Goal: Task Accomplishment & Management: Use online tool/utility

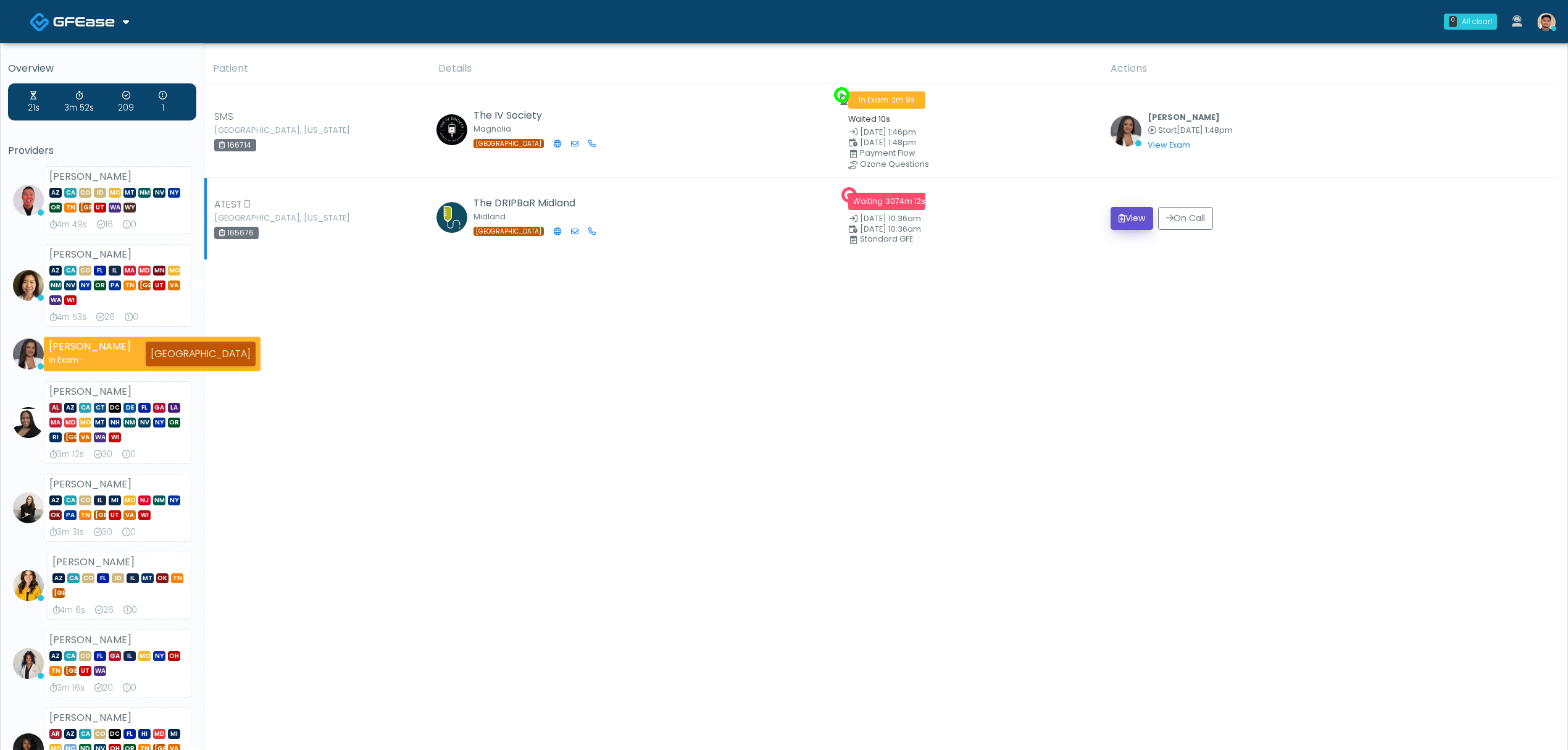
click at [1137, 222] on button "View" at bounding box center [1132, 218] width 43 height 23
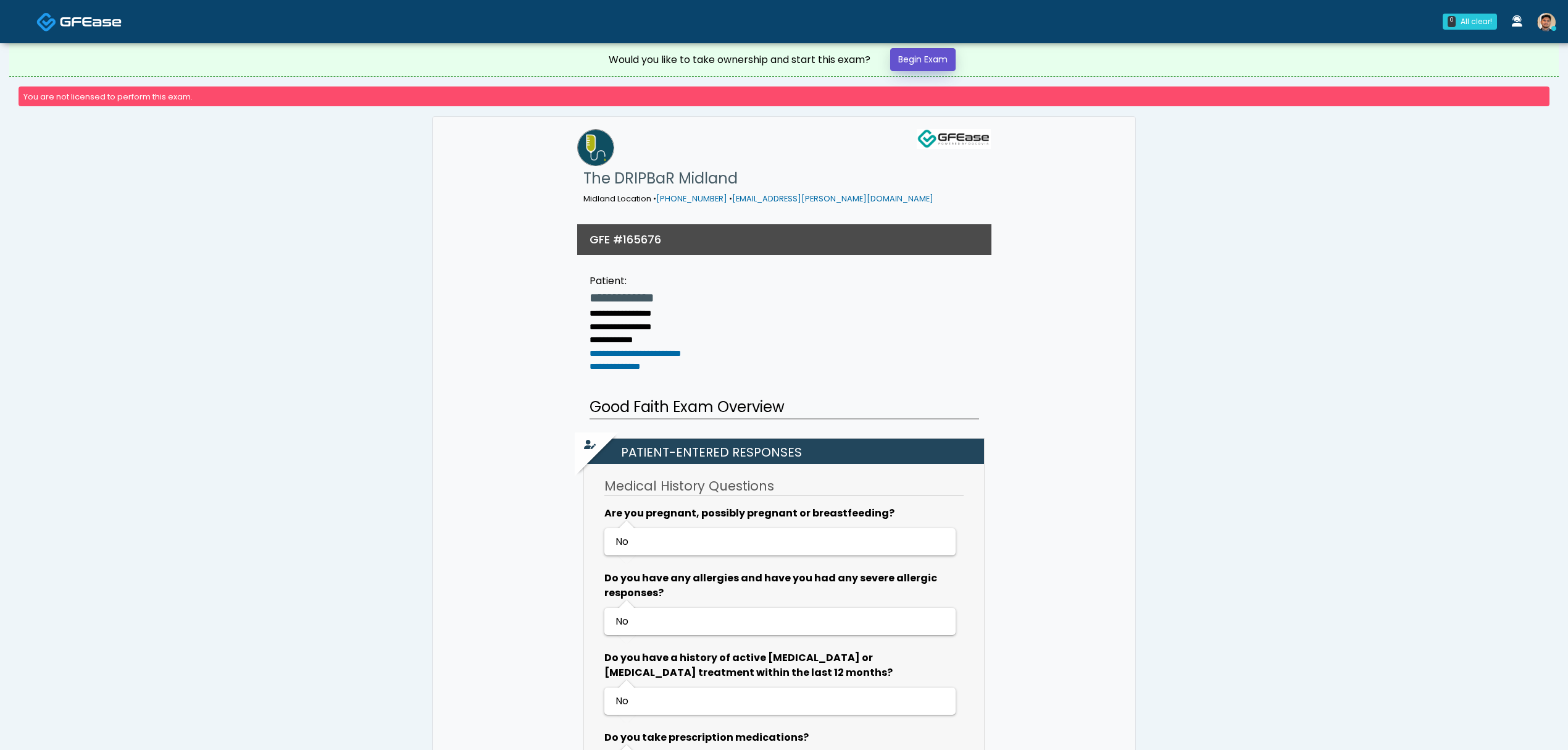
click at [936, 65] on link "Begin Exam" at bounding box center [923, 59] width 65 height 23
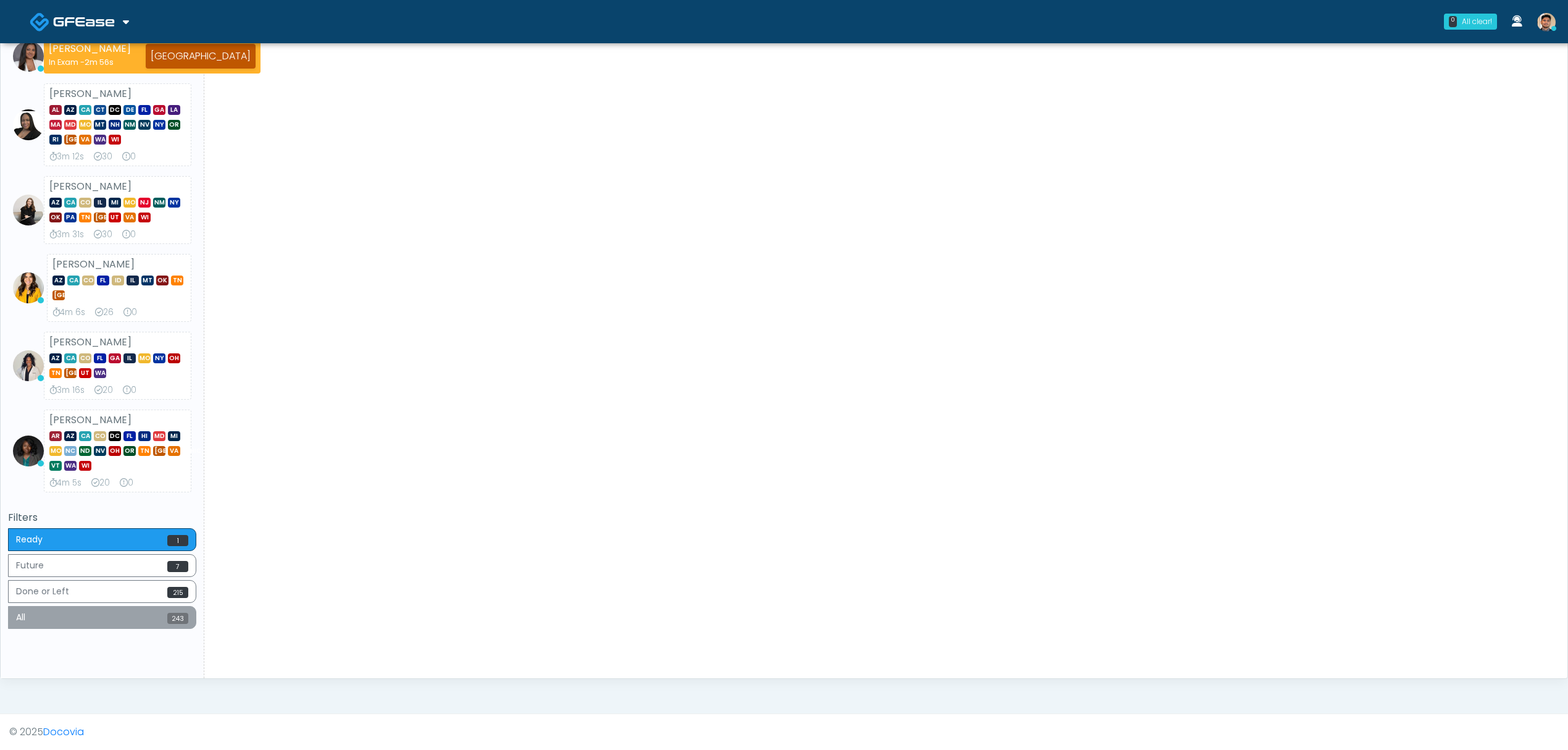
scroll to position [302, 0]
click at [118, 624] on button "All 243" at bounding box center [102, 617] width 188 height 23
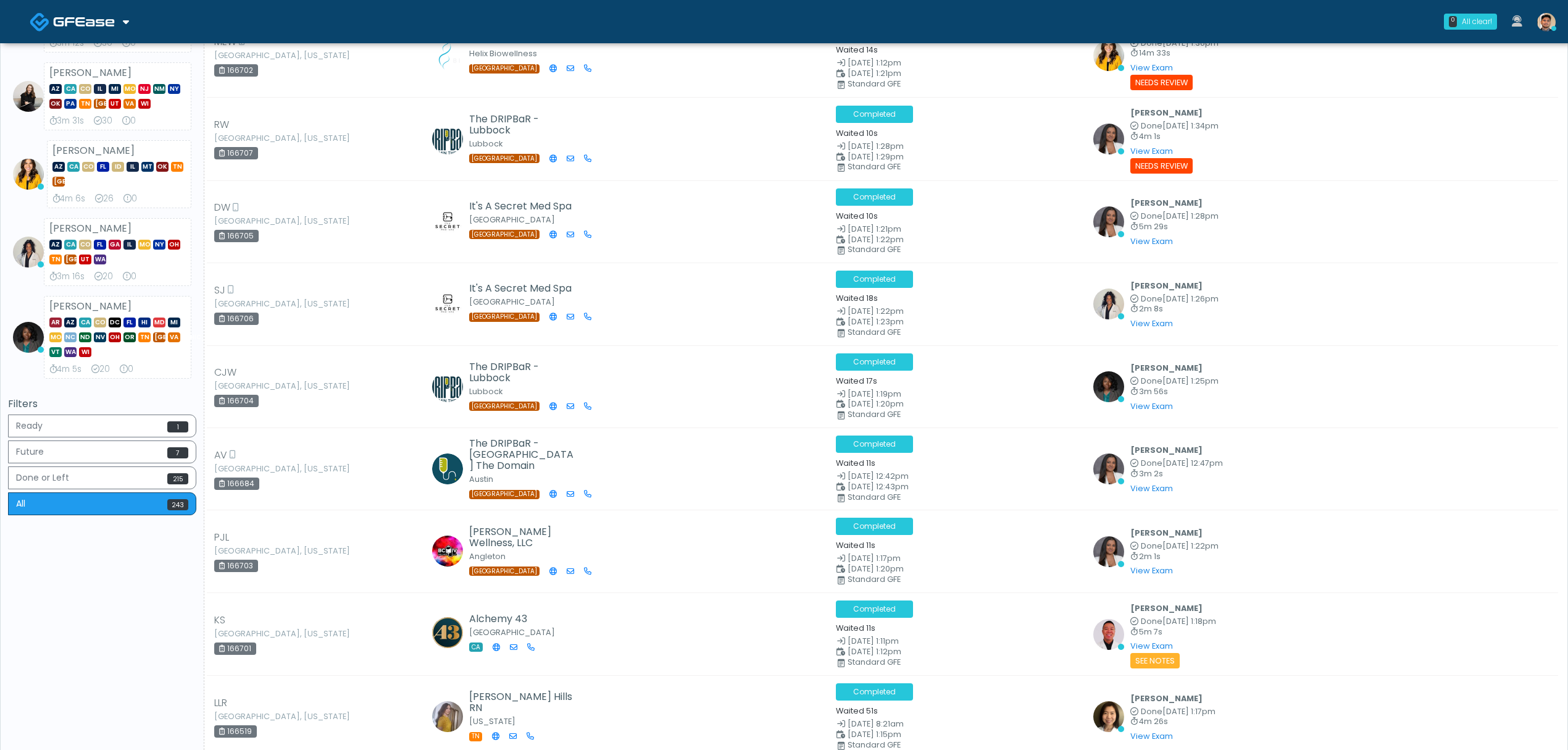
scroll to position [0, 0]
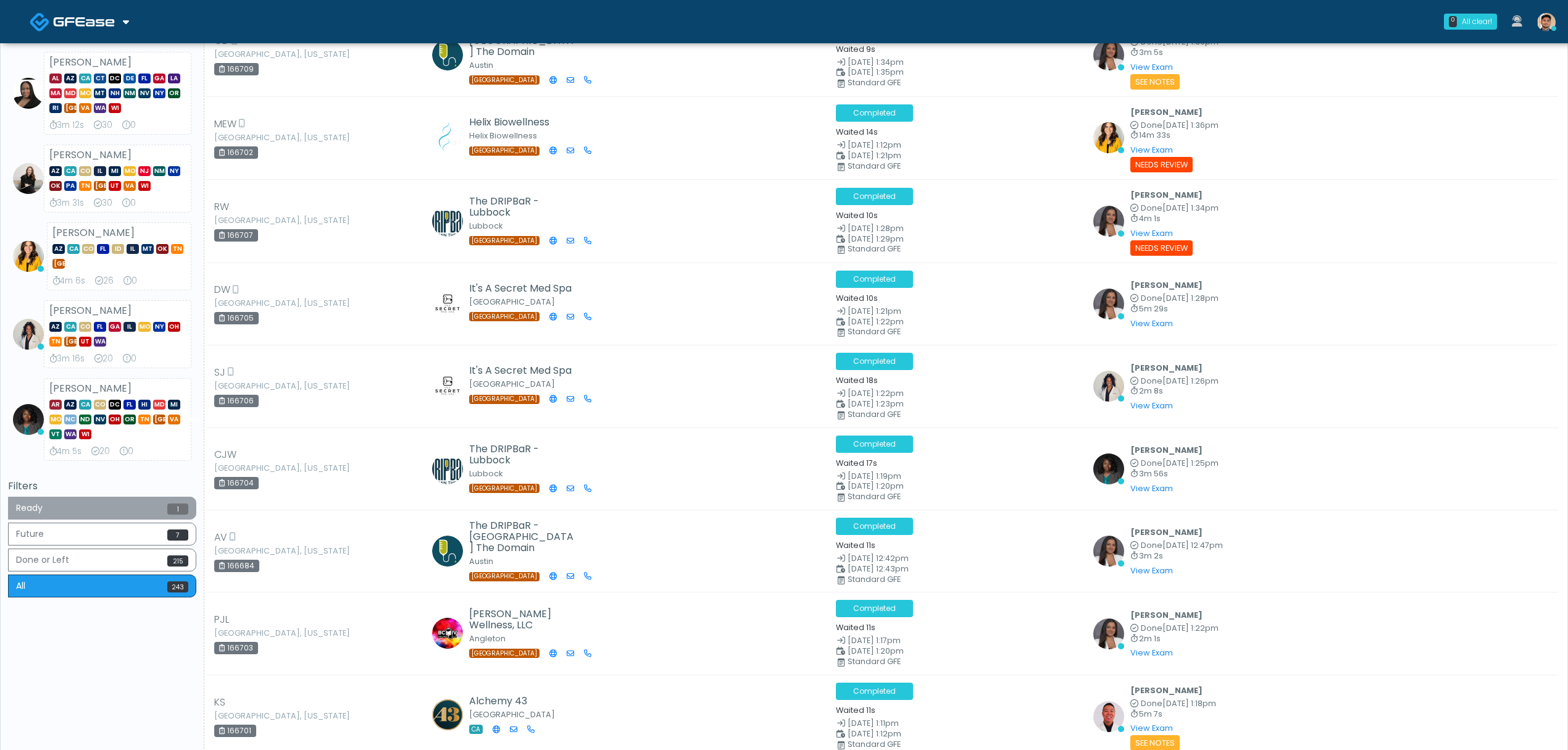
click at [139, 517] on button "Ready 1" at bounding box center [102, 507] width 188 height 23
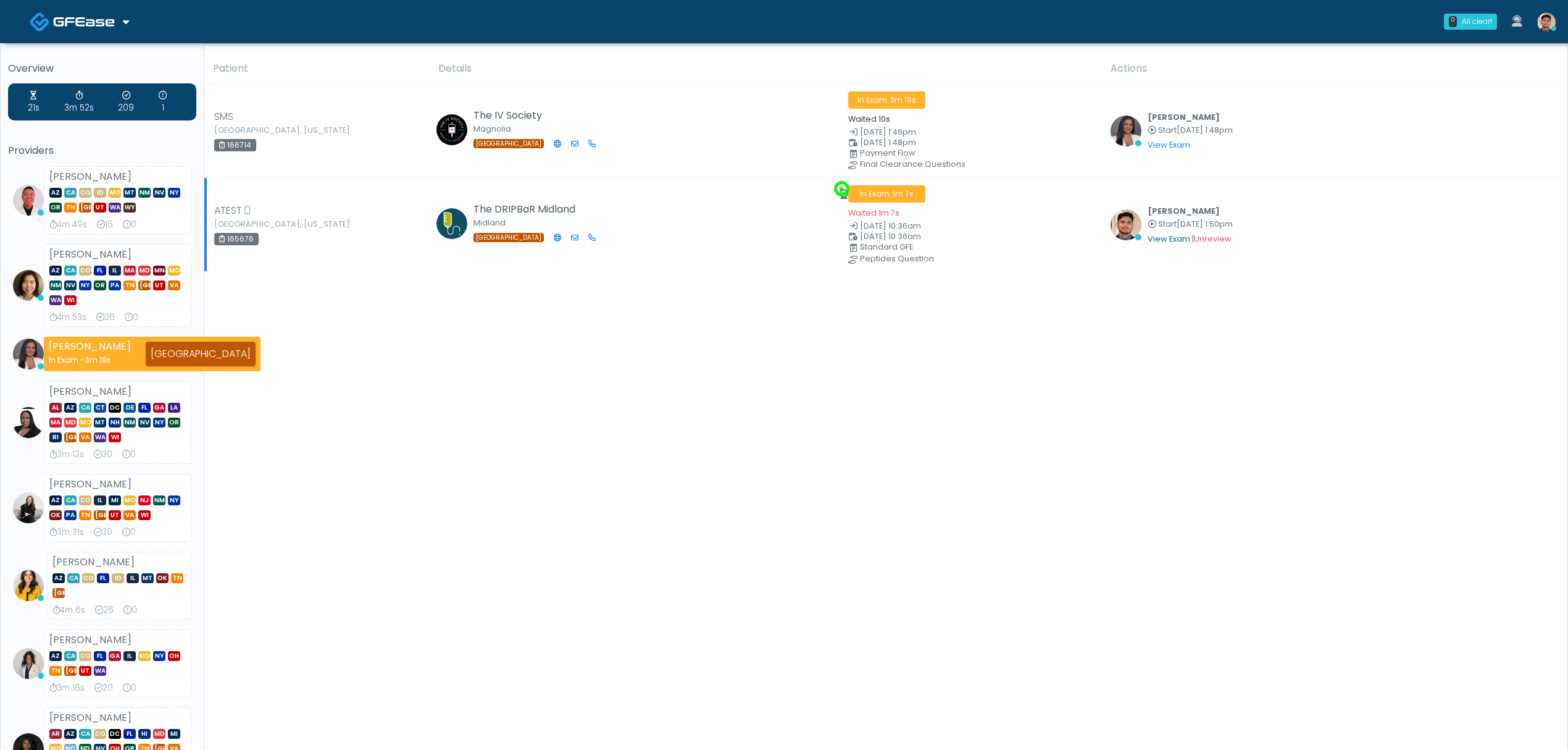
click at [1152, 235] on link "View Exam" at bounding box center [1169, 238] width 43 height 10
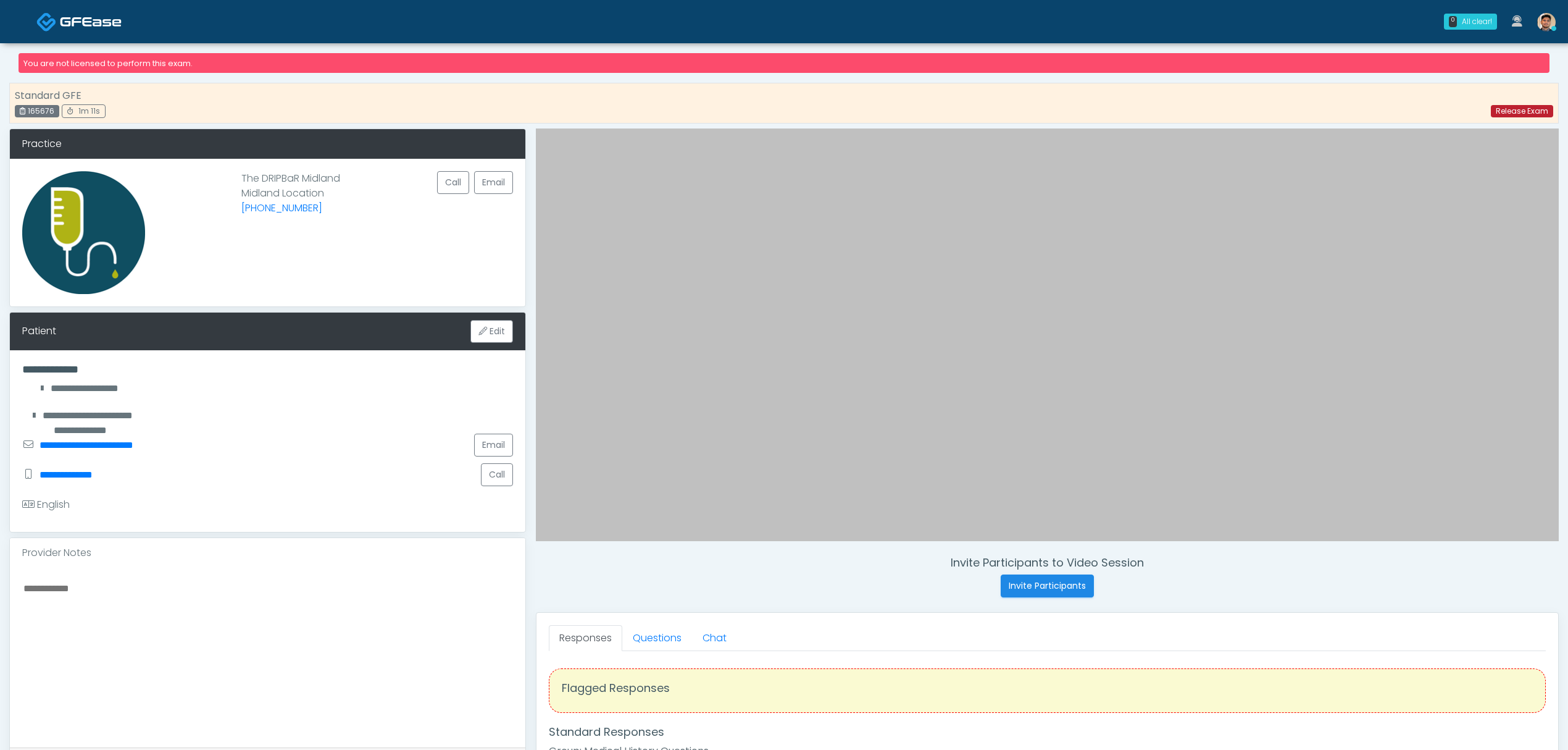
click at [1527, 114] on link "Release Exam" at bounding box center [1522, 111] width 62 height 12
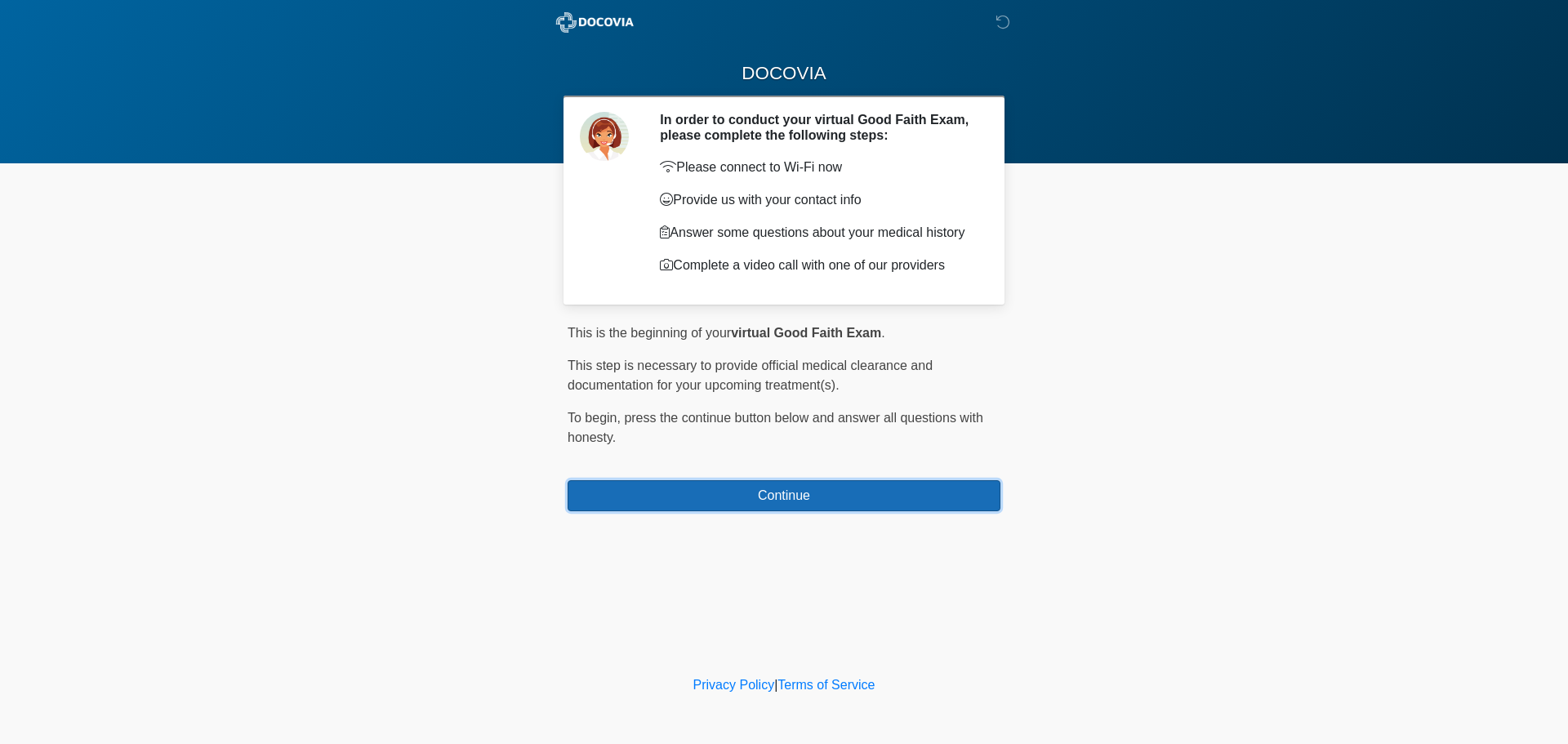
click at [806, 501] on button "Continue" at bounding box center [784, 496] width 433 height 31
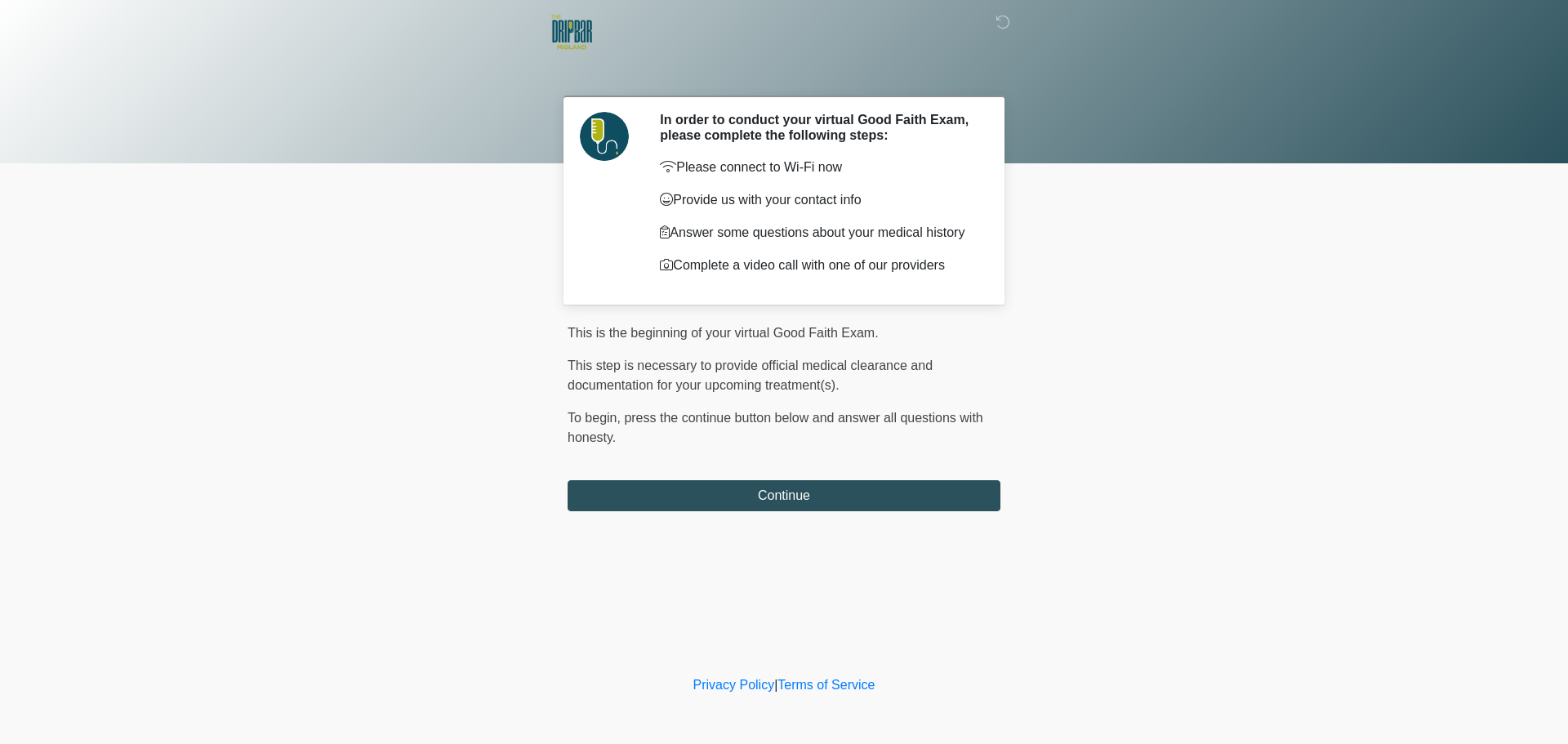
drag, startPoint x: 471, startPoint y: 214, endPoint x: 263, endPoint y: 0, distance: 298.4
click at [471, 213] on body "‎ ‎ ‎ In order to conduct your virtual Good Faith Exam, please complete the fol…" at bounding box center [784, 372] width 1568 height 744
